Goal: Task Accomplishment & Management: Complete application form

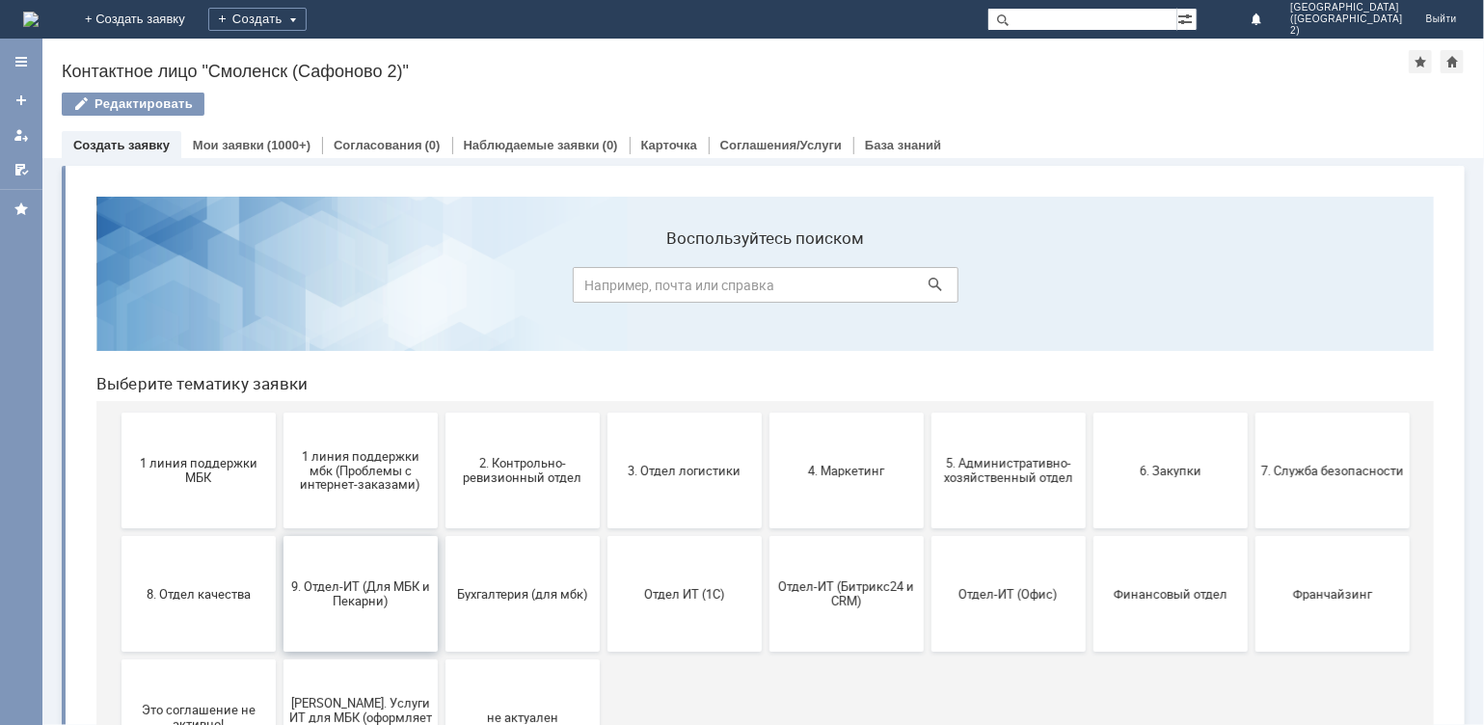
click at [355, 603] on span "9. Отдел-ИТ (Для МБК и Пекарни)" at bounding box center [359, 593] width 143 height 29
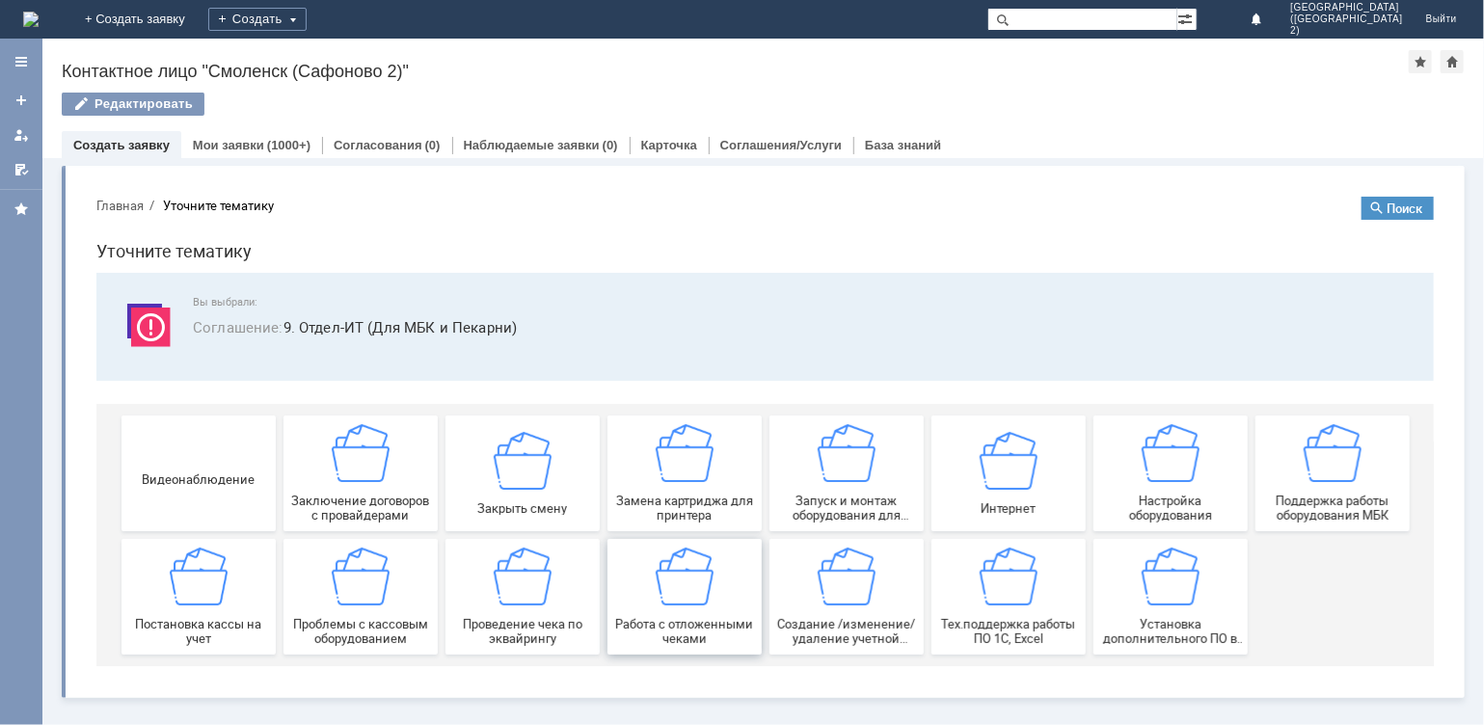
click at [678, 621] on span "Работа с отложенными чеками" at bounding box center [683, 630] width 143 height 29
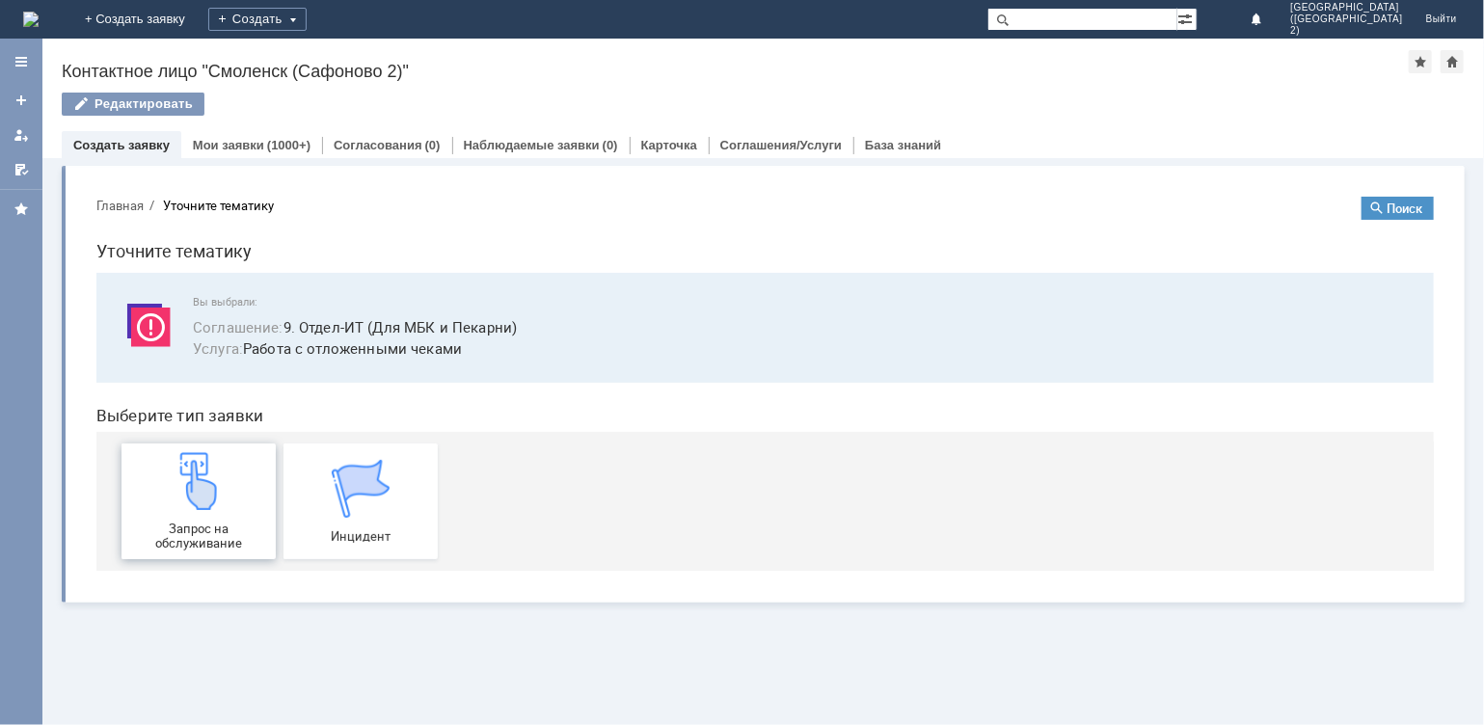
click at [218, 483] on img at bounding box center [198, 480] width 58 height 58
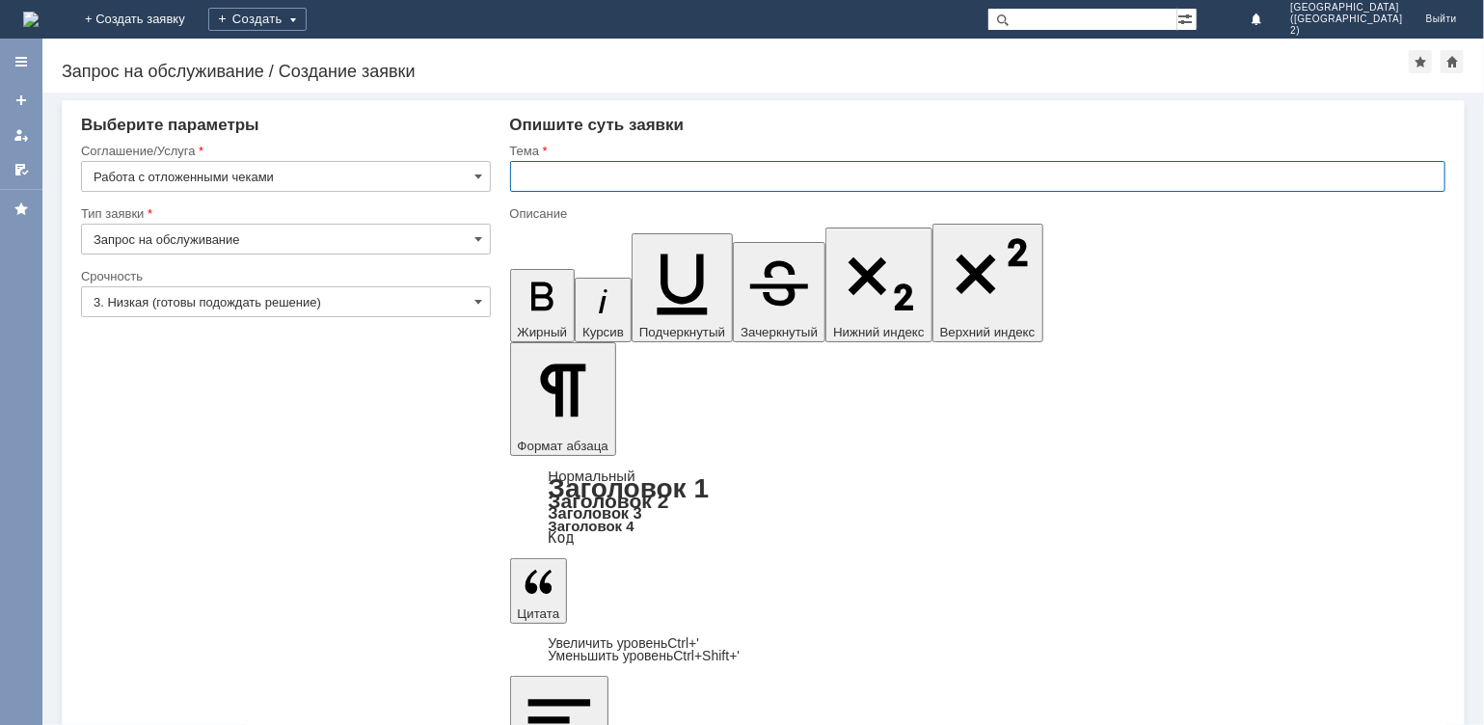
click at [554, 180] on input "text" at bounding box center [978, 176] width 936 height 31
type input "отмена чека"
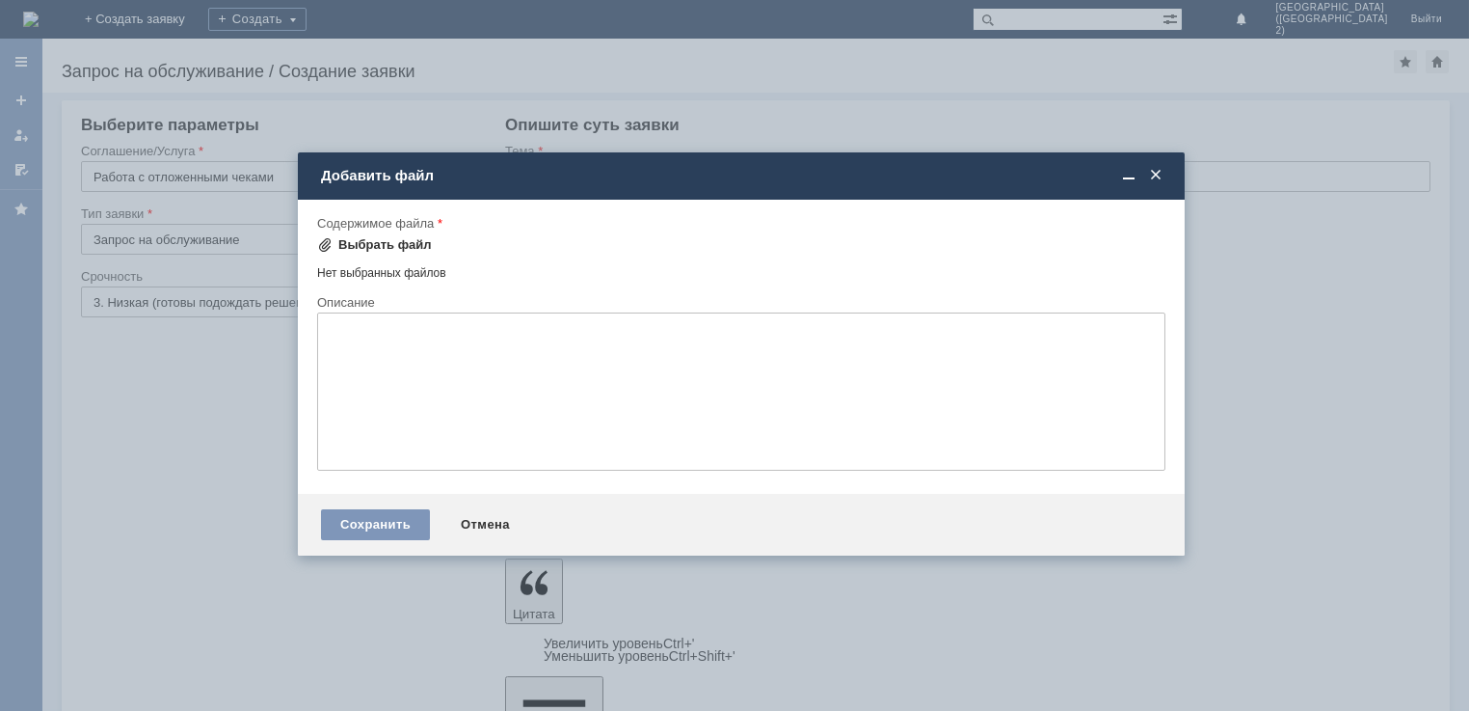
click at [378, 240] on div "Выбрать файл" at bounding box center [385, 244] width 94 height 15
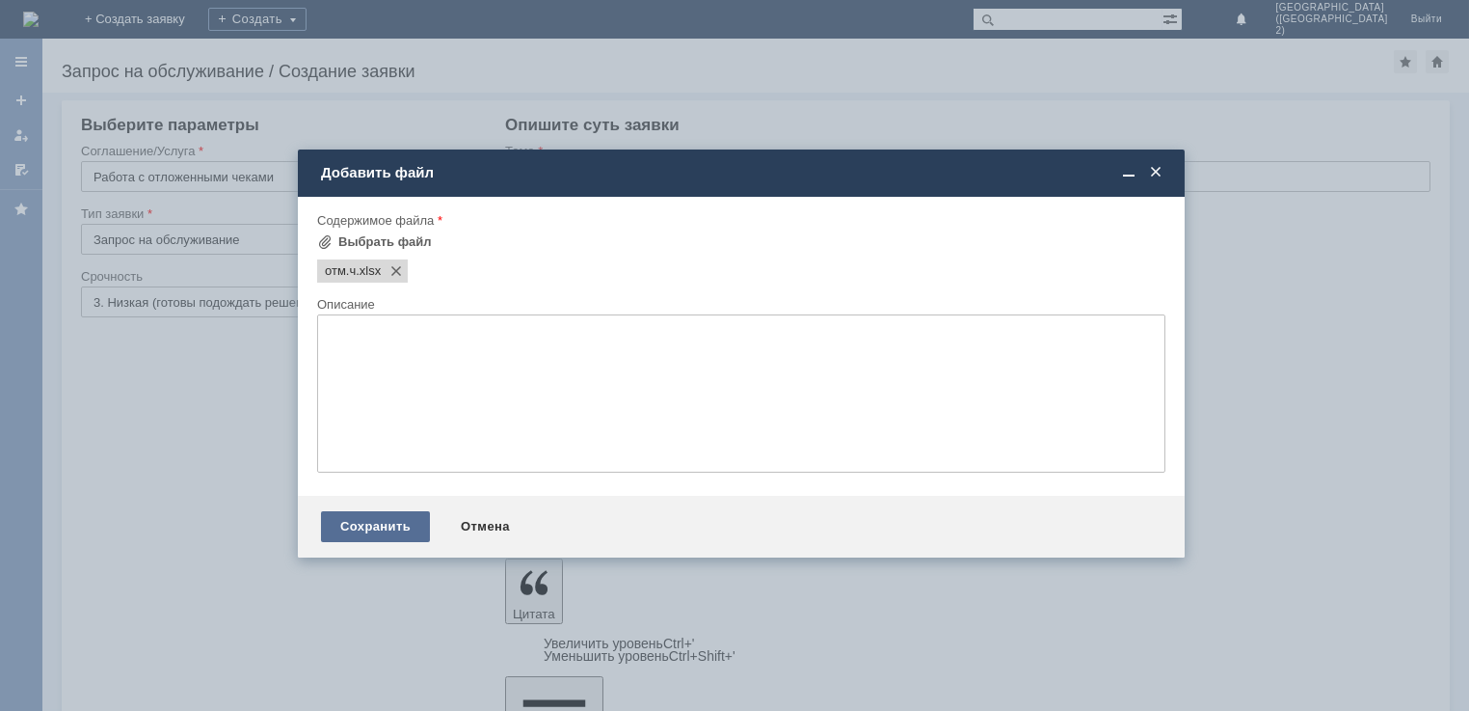
click at [391, 535] on div "Сохранить" at bounding box center [375, 526] width 109 height 31
